Goal: Information Seeking & Learning: Understand process/instructions

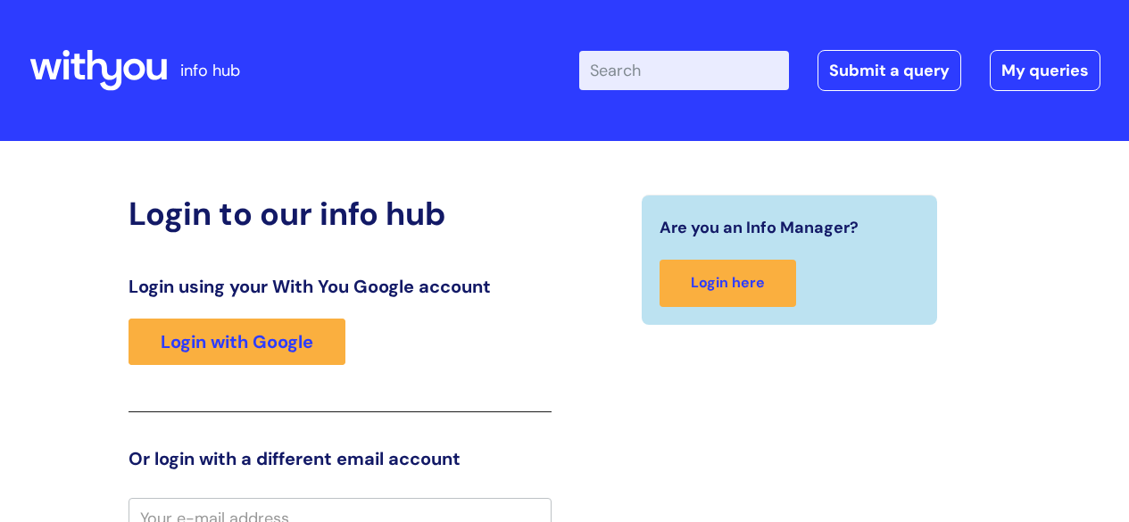
scroll to position [16, 0]
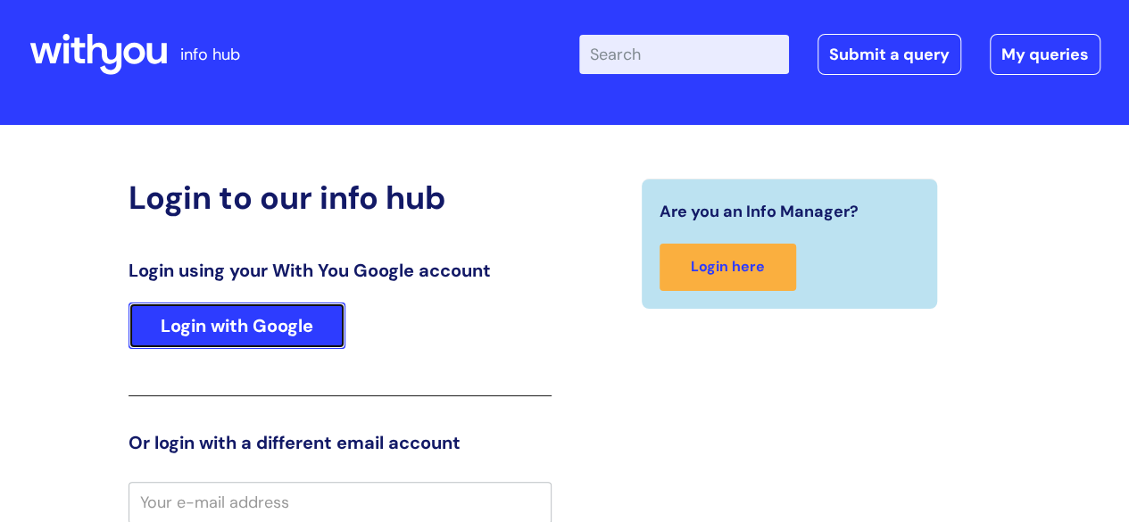
click at [289, 335] on link "Login with Google" at bounding box center [237, 326] width 217 height 46
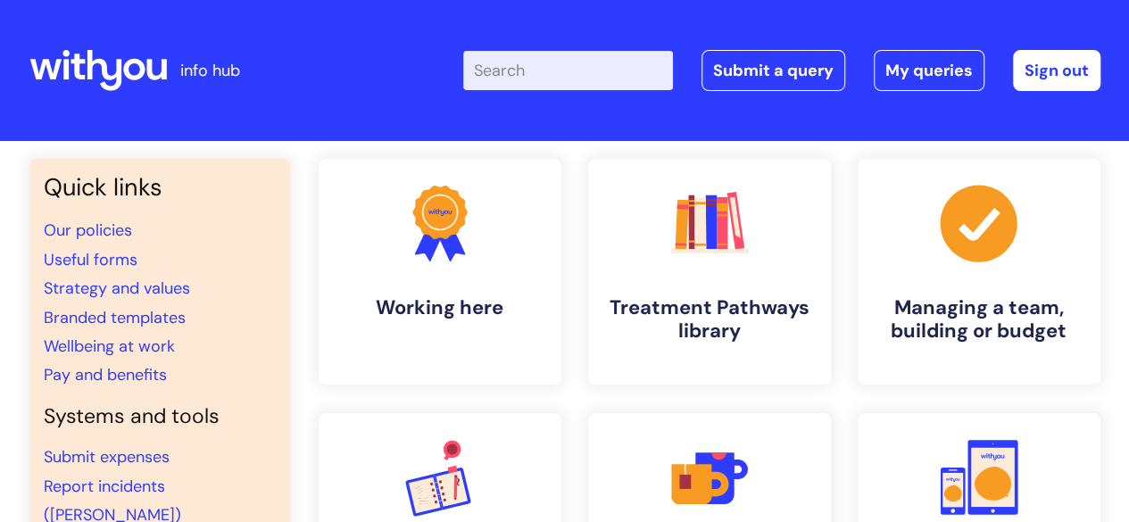
click at [310, 424] on div ".cls-1{font-family:DMSans-Bold, 'DM Sans';font-size:43.1802px;font-weight:700;}…" at bounding box center [440, 514] width 270 height 202
click at [137, 378] on link "Pay and benefits" at bounding box center [105, 374] width 123 height 21
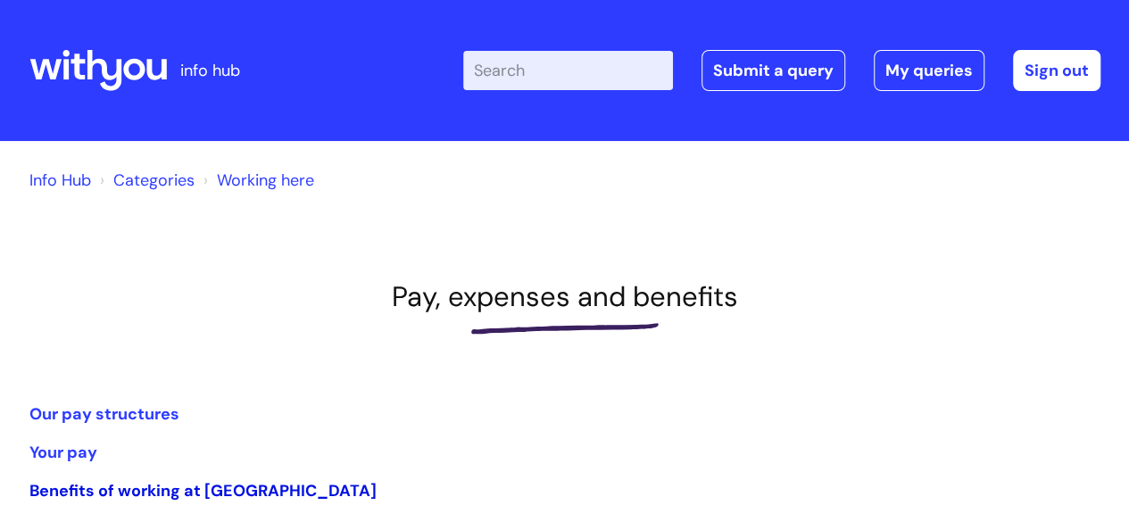
click at [234, 492] on link "Benefits of working at WithYou" at bounding box center [202, 490] width 347 height 21
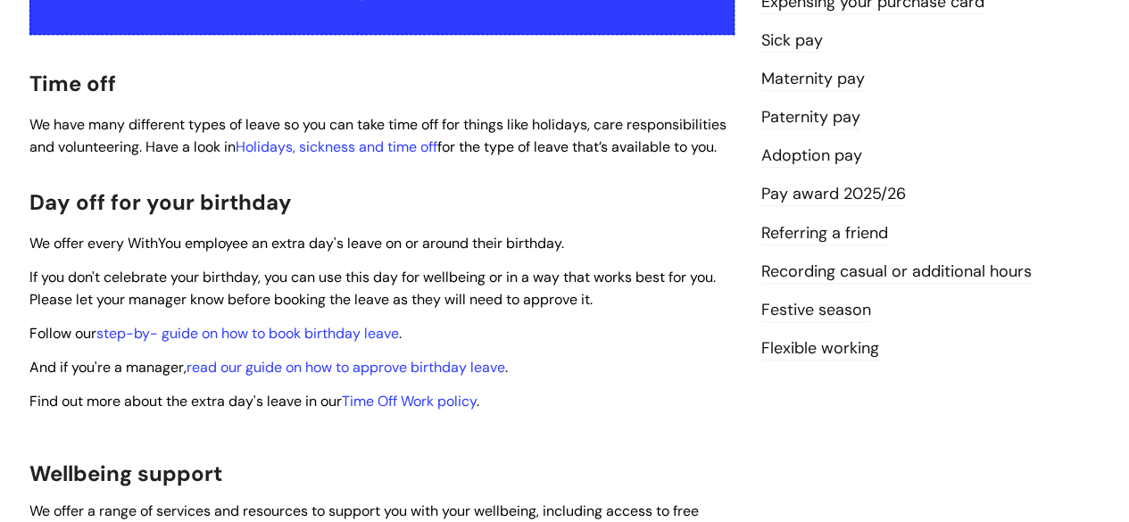
scroll to position [475, 0]
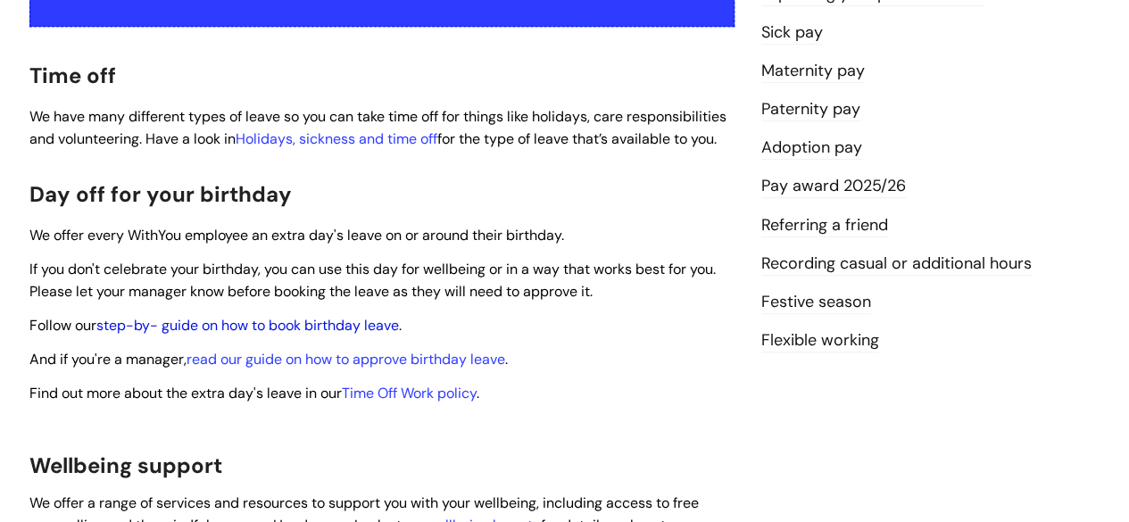
click at [384, 316] on link "step-by- guide on how to book birthday leave" at bounding box center [247, 325] width 303 height 19
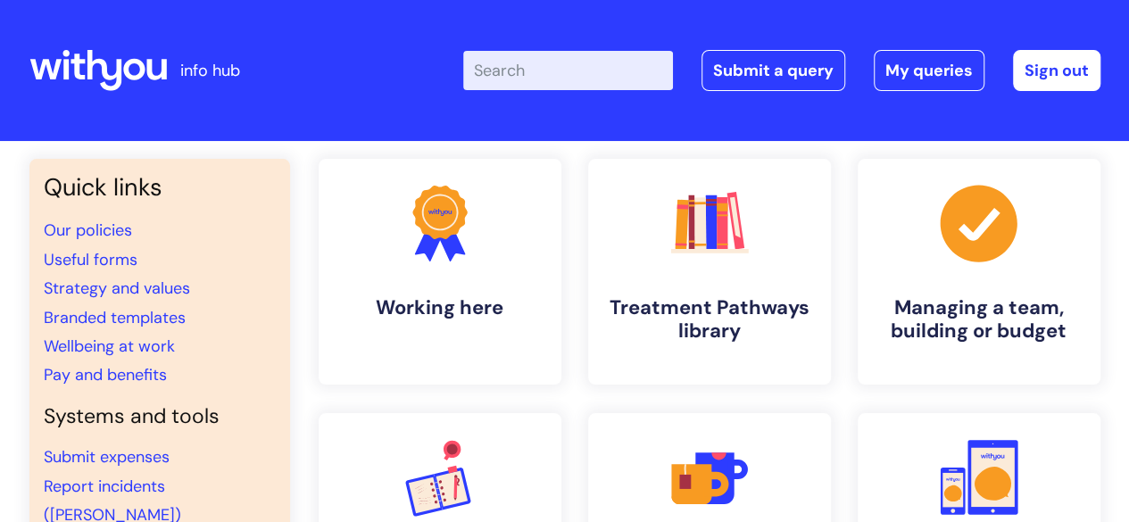
click at [538, 78] on input "Enter your search term here..." at bounding box center [568, 70] width 210 height 39
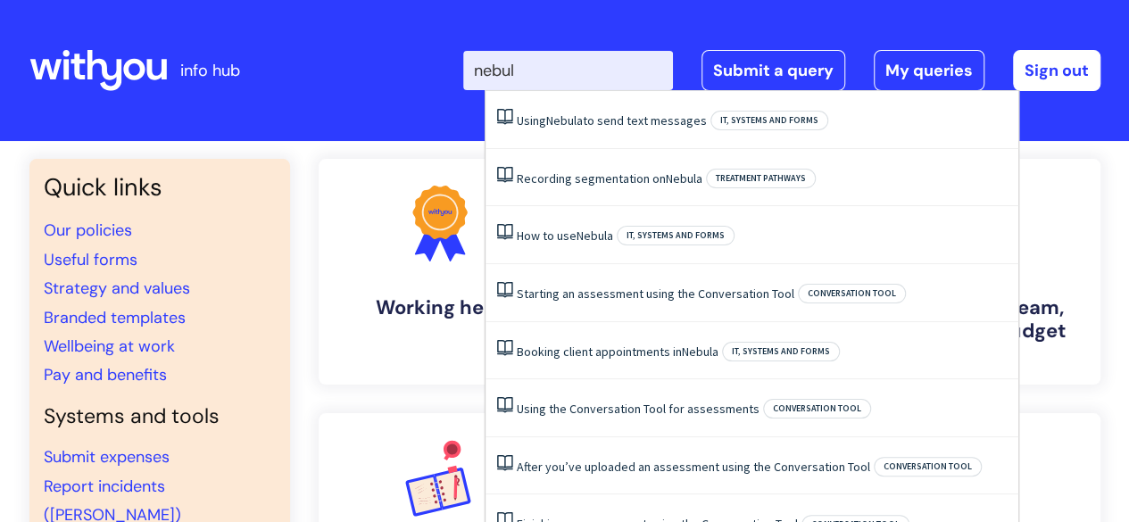
type input "nebula"
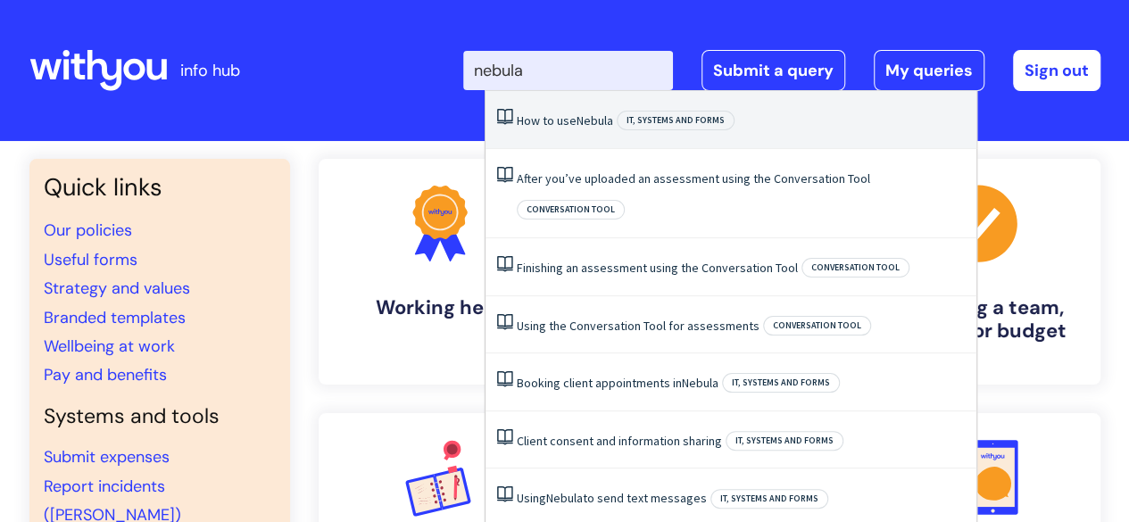
click at [580, 128] on span "Nebula" at bounding box center [595, 120] width 37 height 16
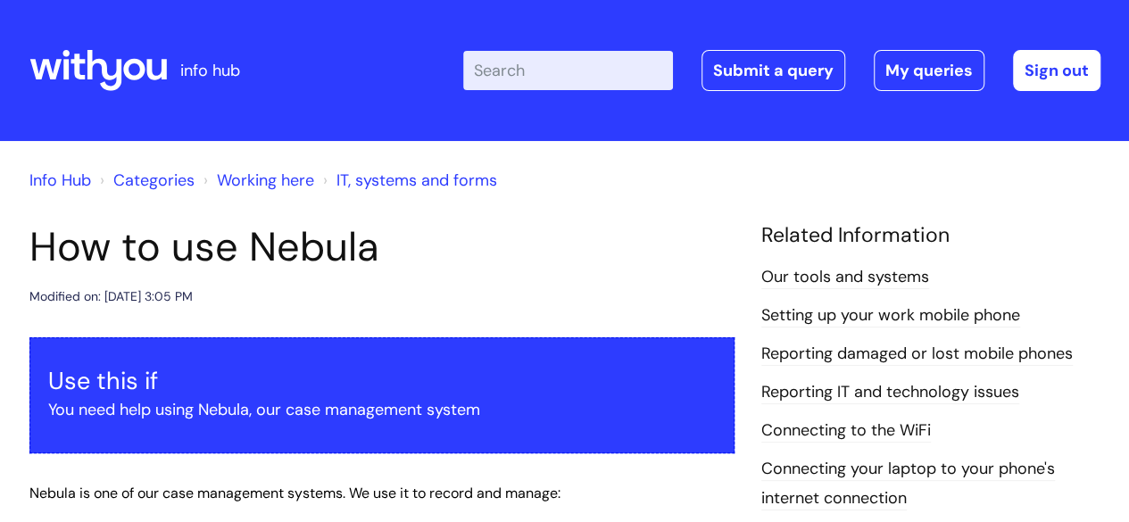
click at [456, 270] on h1 "How to use Nebula" at bounding box center [381, 247] width 705 height 48
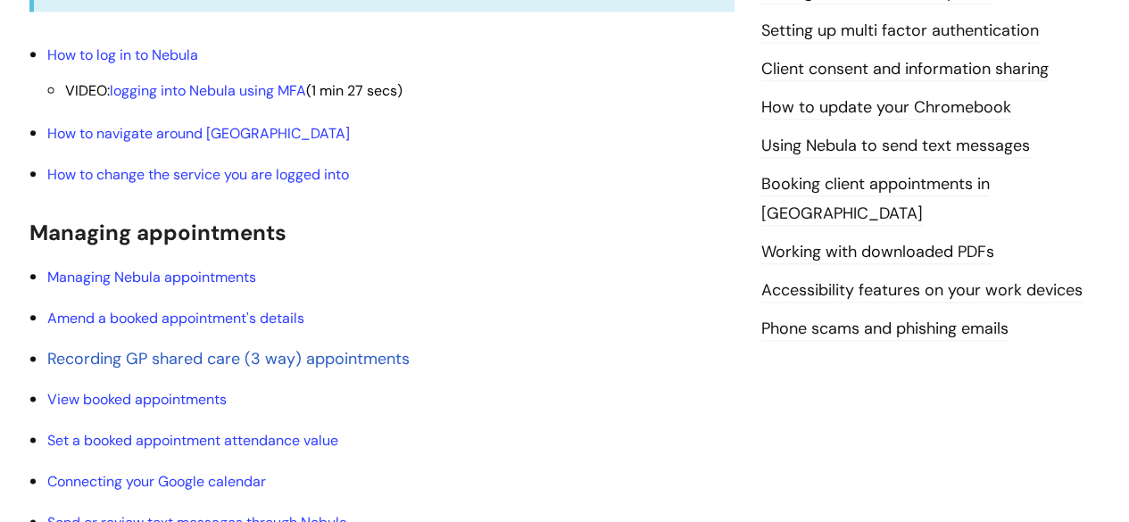
scroll to position [928, 0]
click at [199, 278] on link "Managing Nebula appointments" at bounding box center [151, 277] width 209 height 19
